Goal: Submit feedback/report problem

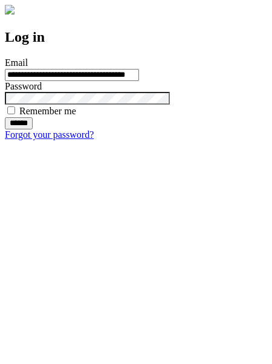
click at [33, 129] on input "******" at bounding box center [19, 123] width 28 height 12
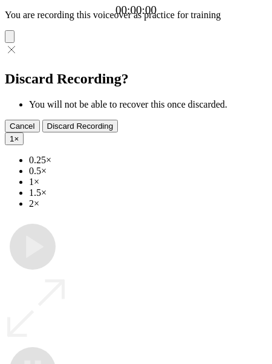
type input "**********"
